Goal: Transaction & Acquisition: Purchase product/service

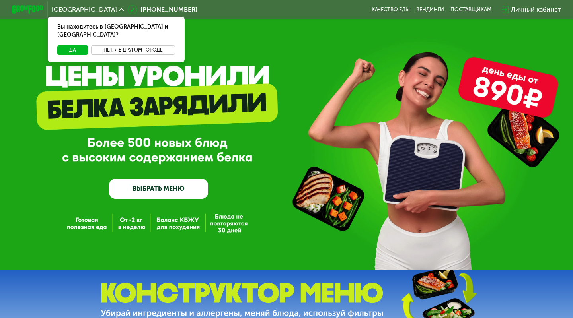
click at [106, 45] on button "Нет, я в другом городе" at bounding box center [133, 50] width 84 height 10
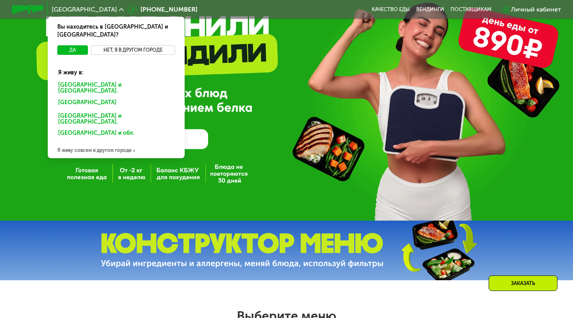
scroll to position [50, 0]
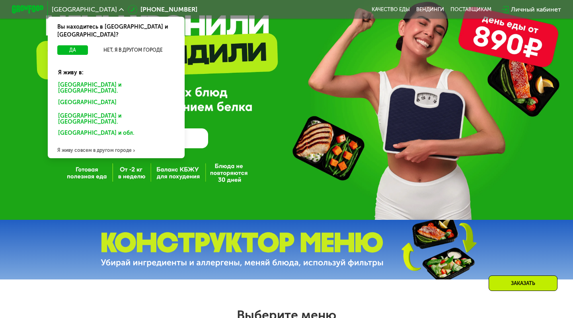
click at [91, 142] on div "Я живу совсем в другом городе" at bounding box center [116, 150] width 137 height 16
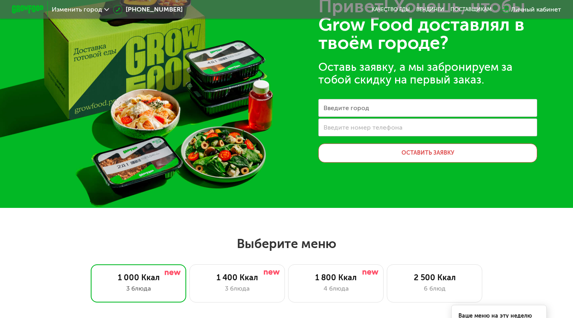
scroll to position [0, 0]
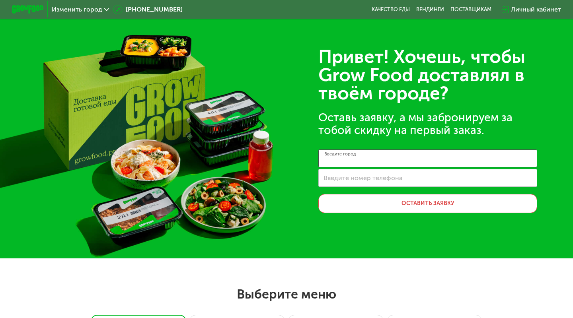
click at [379, 159] on input "Введите город" at bounding box center [427, 159] width 219 height 18
type input "*********"
click at [384, 180] on label "Введите номер телефона" at bounding box center [362, 178] width 79 height 4
click at [384, 181] on input "Введите номер телефона" at bounding box center [427, 178] width 219 height 18
type input "**********"
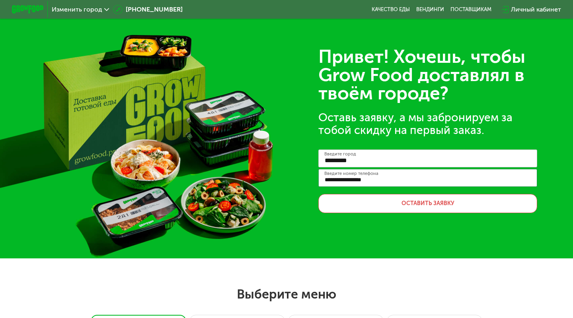
click at [375, 206] on button "Оставить заявку" at bounding box center [427, 203] width 219 height 19
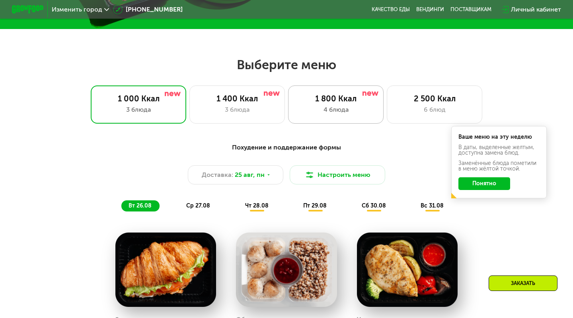
scroll to position [249, 0]
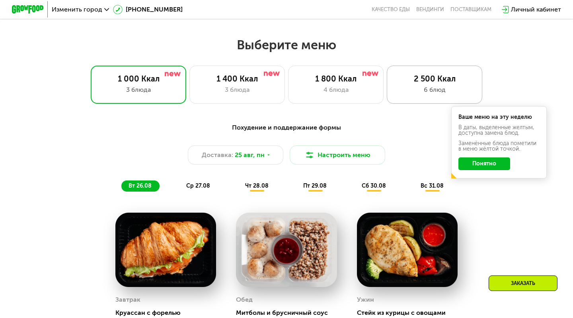
click at [413, 83] on div "2 500 Ккал" at bounding box center [434, 79] width 79 height 10
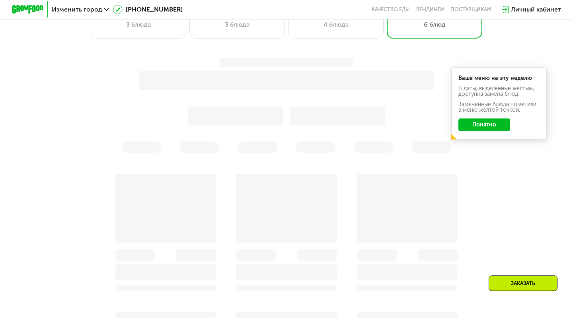
scroll to position [319, 0]
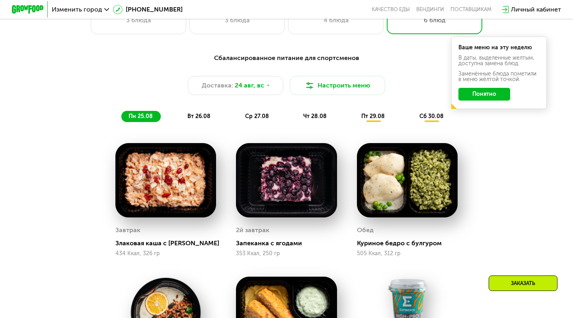
click at [484, 90] on button "Понятно" at bounding box center [484, 94] width 52 height 13
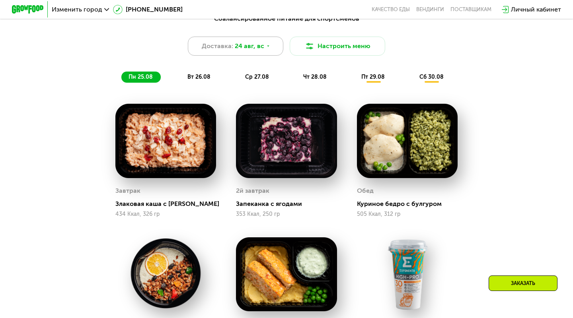
scroll to position [342, 0]
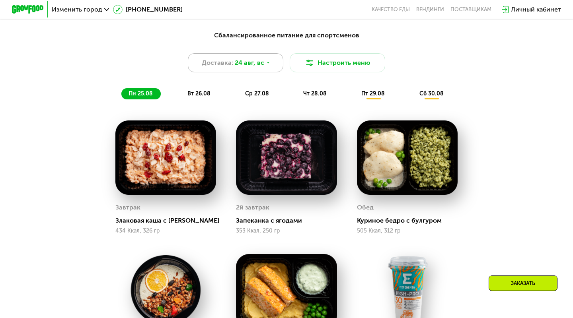
click at [260, 63] on span "24 авг, вс" at bounding box center [249, 63] width 29 height 10
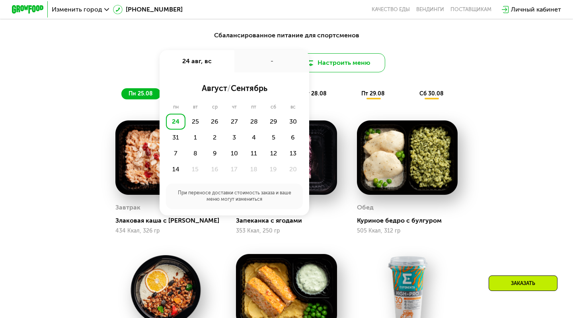
click at [326, 62] on button "Настроить меню" at bounding box center [336, 62] width 95 height 19
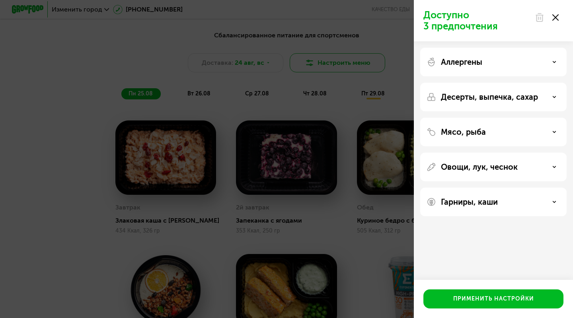
click at [326, 62] on div "Доступно 3 предпочтения Аллергены Десерты, выпечка, сахар Мясо, рыба Овощи, лук…" at bounding box center [286, 159] width 573 height 318
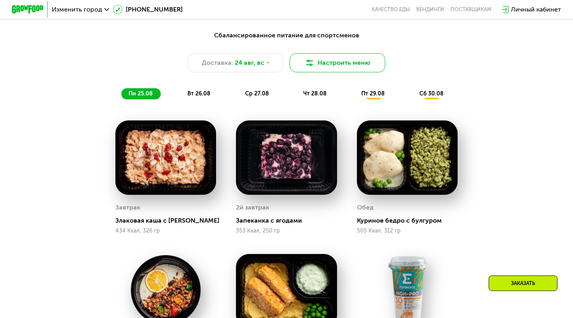
click at [326, 62] on button "Настроить меню" at bounding box center [336, 62] width 95 height 19
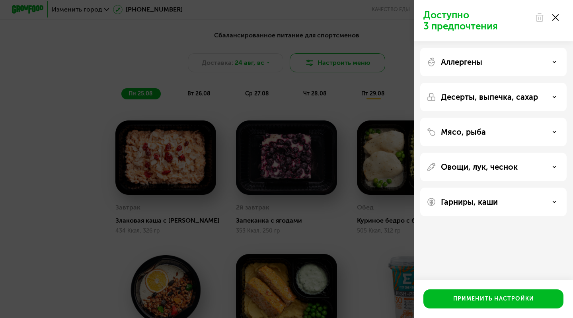
click at [326, 62] on div "Доступно 3 предпочтения Аллергены Десерты, выпечка, сахар Мясо, рыба Овощи, лук…" at bounding box center [286, 159] width 573 height 318
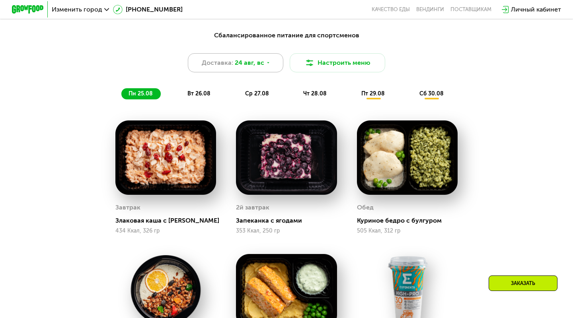
click at [273, 65] on div "Доставка: [DATE]" at bounding box center [235, 62] width 95 height 19
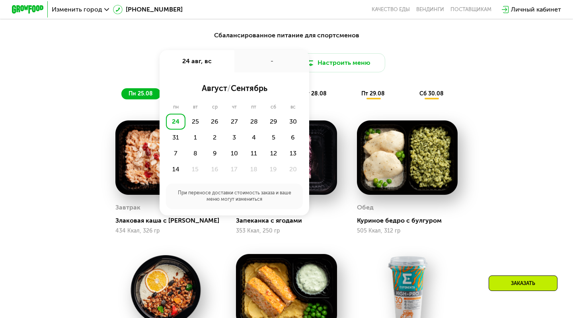
click at [572, 163] on div "Сбалансированное питание для спортсменов Доставка: [DATE] авг, вс - август / се…" at bounding box center [286, 268] width 573 height 498
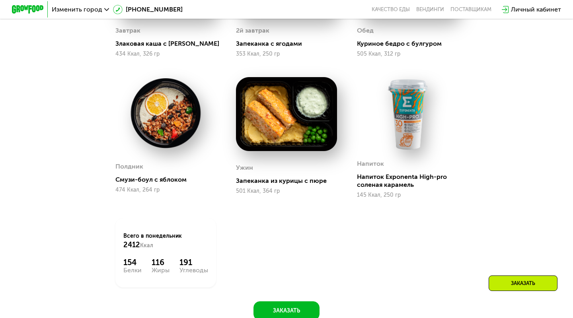
scroll to position [172, 0]
